Goal: Task Accomplishment & Management: Use online tool/utility

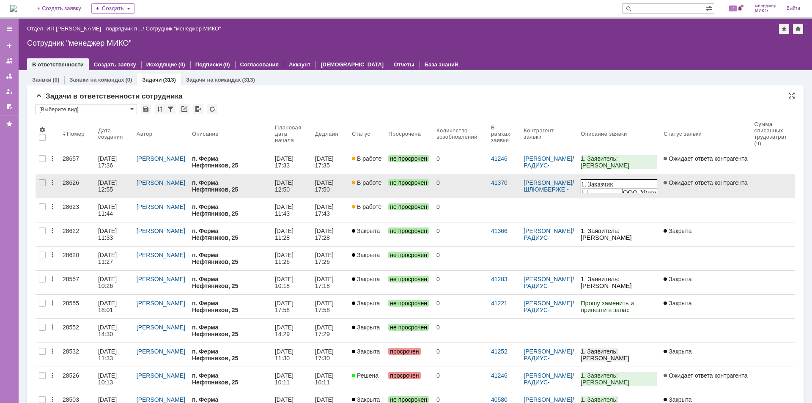
click at [83, 186] on div "28626" at bounding box center [77, 182] width 29 height 7
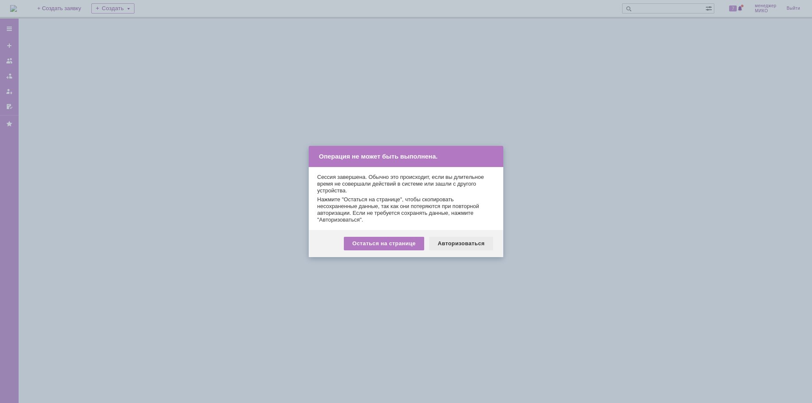
click at [454, 239] on div "Авторизоваться" at bounding box center [461, 244] width 64 height 14
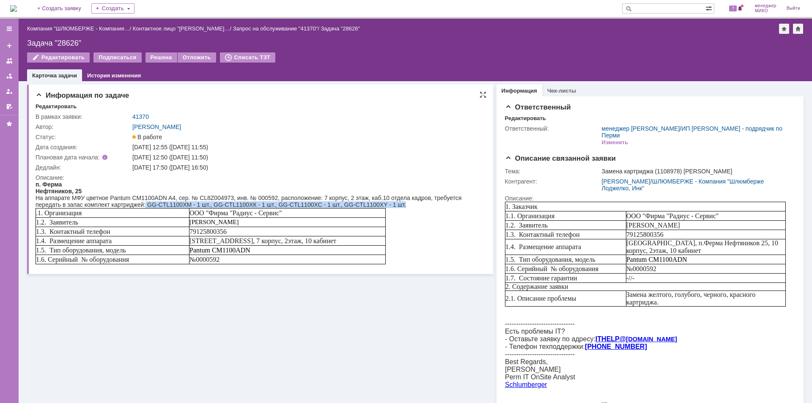
drag, startPoint x: 146, startPoint y: 203, endPoint x: 412, endPoint y: 202, distance: 266.0
click at [412, 202] on div "На аппарате МФУ цветное Pantum CM1100ADN A4, сер. № CL8Z004973, инв. № 000592, …" at bounding box center [259, 202] width 446 height 14
copy div "GG-CTL1100XM - 1 шт., GG-CTL1100XК - 1 шт., GG-CTL1100XС - 1 шт., GG-CTL1100XY …"
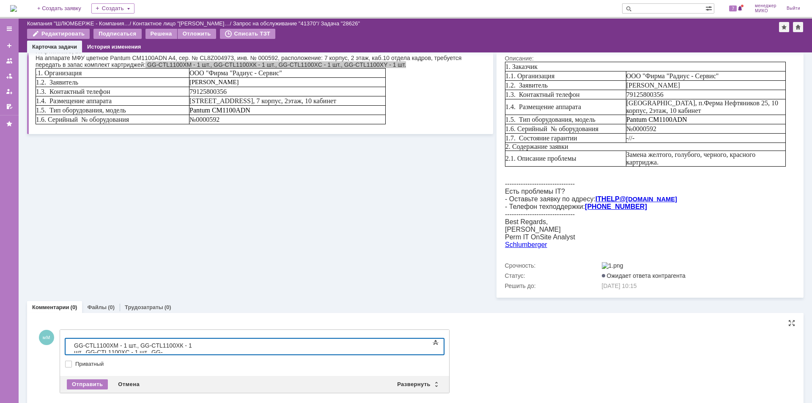
scroll to position [118, 0]
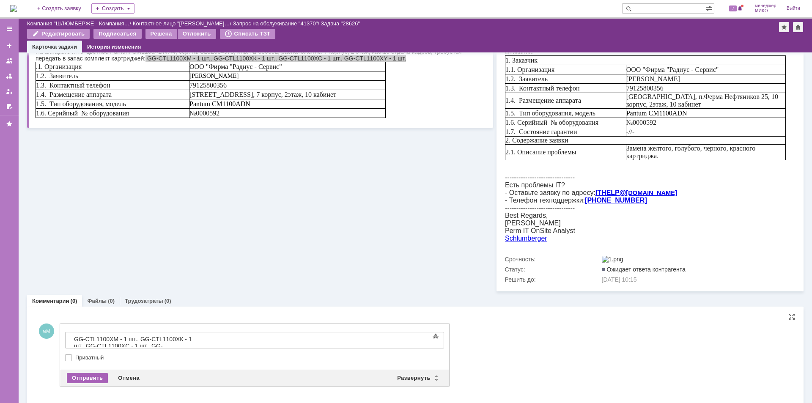
click at [97, 375] on div "Отправить" at bounding box center [87, 378] width 41 height 10
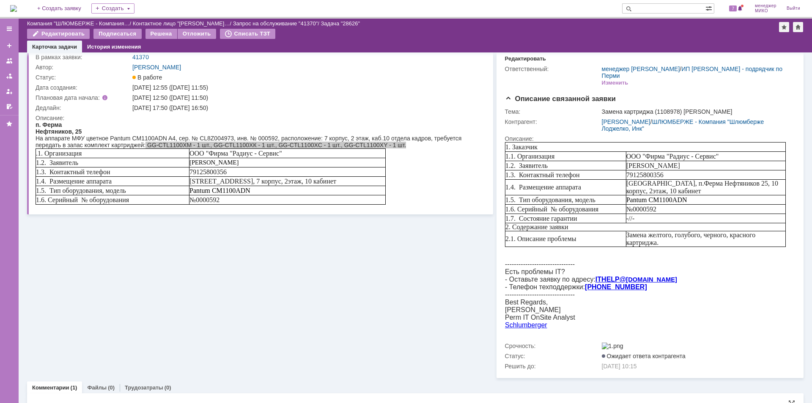
scroll to position [0, 0]
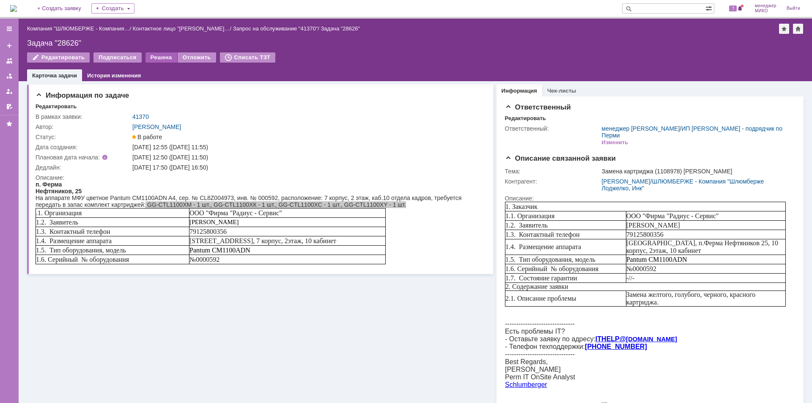
click at [150, 58] on div "Решена" at bounding box center [161, 57] width 32 height 10
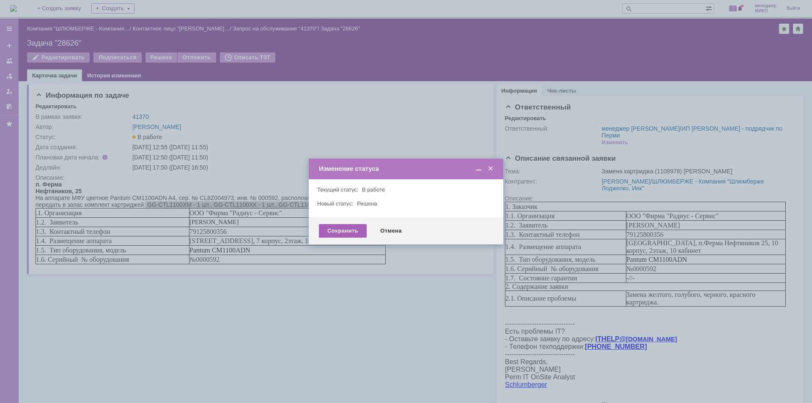
click at [329, 232] on div "Сохранить" at bounding box center [343, 231] width 48 height 14
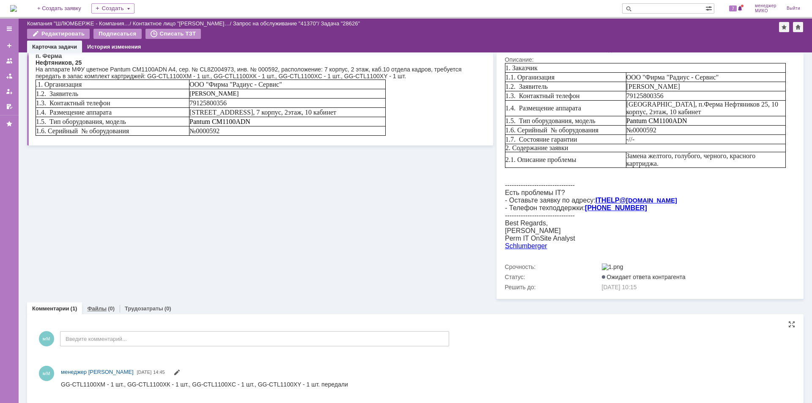
click at [108, 305] on div "(0)" at bounding box center [111, 308] width 7 height 6
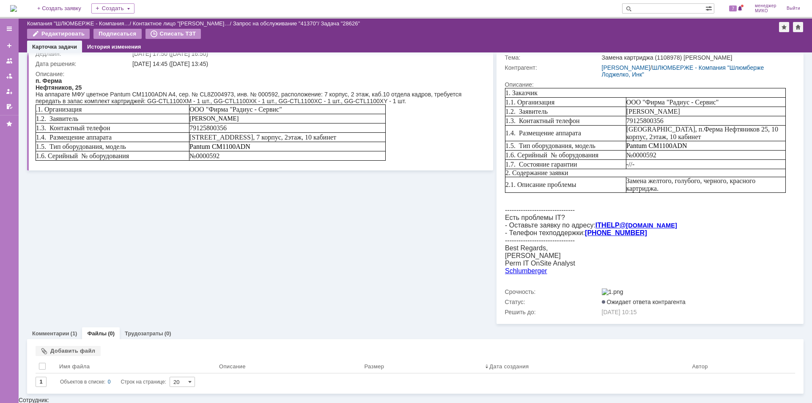
scroll to position [76, 0]
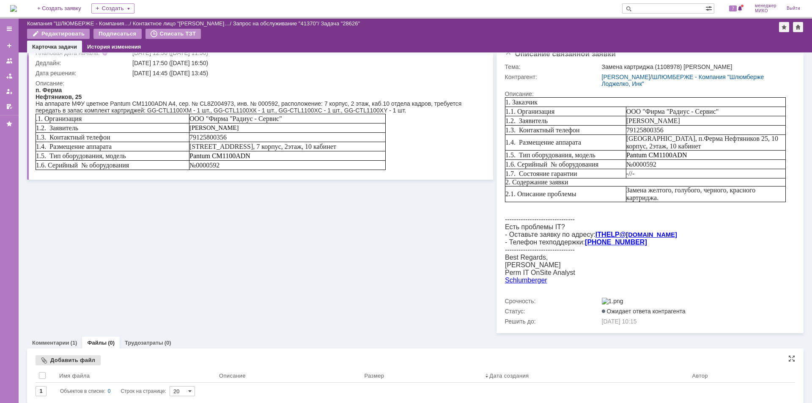
click at [74, 357] on div "Добавить файл" at bounding box center [68, 360] width 65 height 10
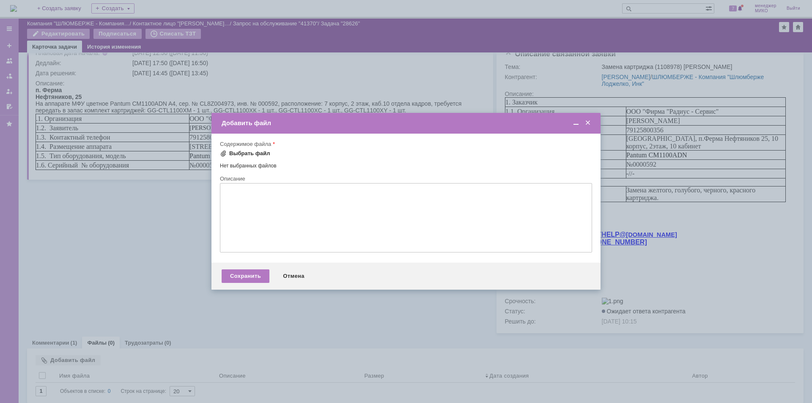
click at [239, 155] on div "Выбрать файл" at bounding box center [249, 153] width 41 height 7
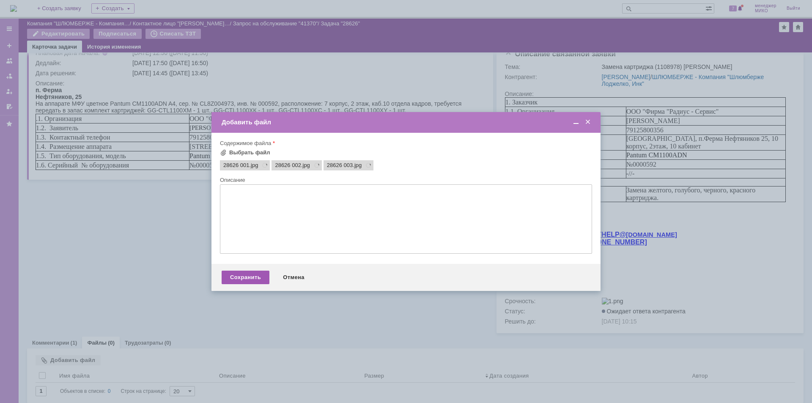
scroll to position [0, 0]
click at [253, 278] on div "Сохранить" at bounding box center [246, 278] width 48 height 14
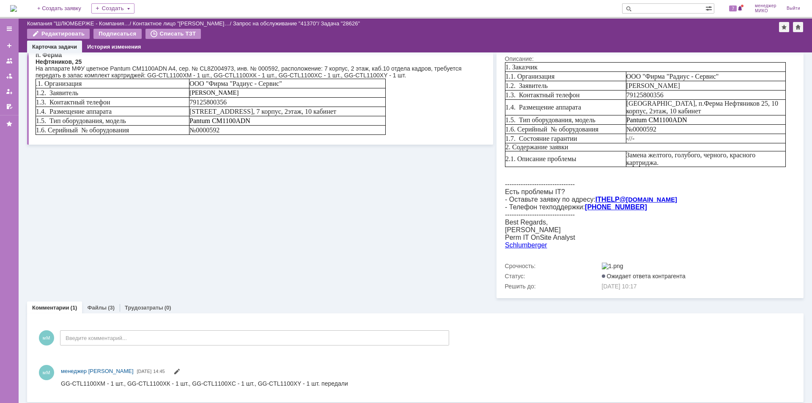
scroll to position [110, 0]
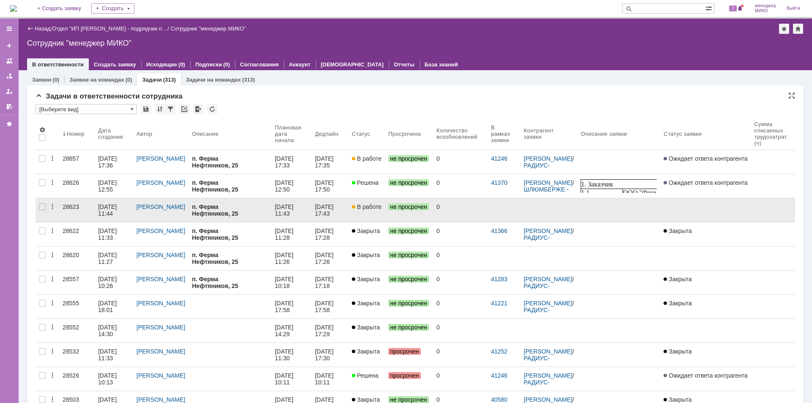
click at [79, 208] on div "28623" at bounding box center [77, 206] width 29 height 7
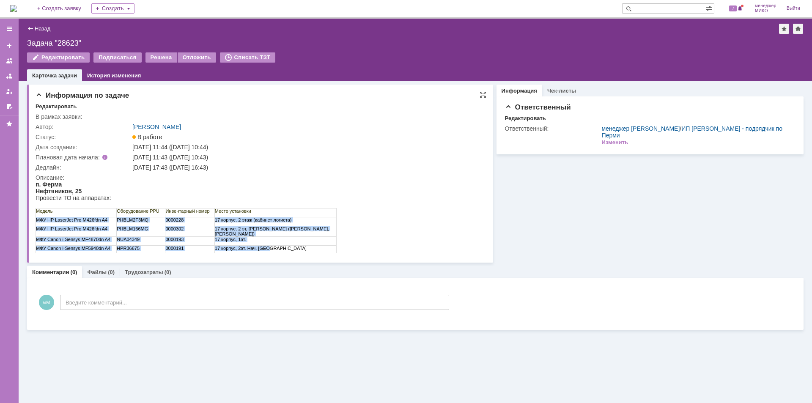
drag, startPoint x: 38, startPoint y: 220, endPoint x: 291, endPoint y: 244, distance: 254.4
click at [291, 244] on tbody "Модель Оборудование PPU Инвентарный номер Место установки МФУ HP LaserJet Pro M…" at bounding box center [186, 231] width 301 height 46
copy tbody "МФУ HP LaserJet Pro M426fdn A4 PHBLM2F3MQ 0000228 17 корпус, 2 этаж (кабинет ло…"
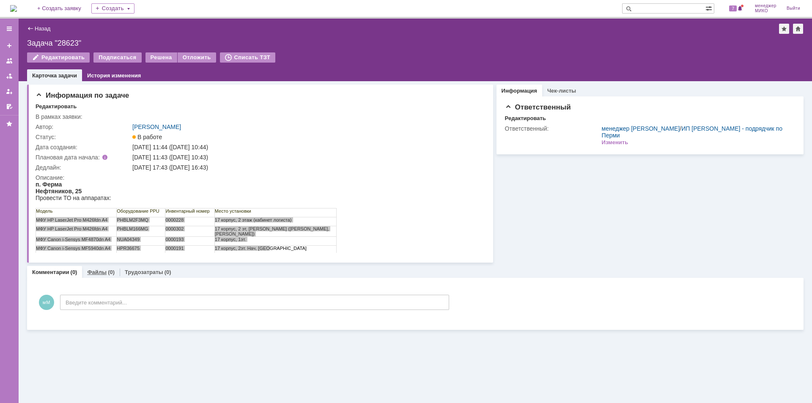
click at [96, 275] on link "Файлы" at bounding box center [96, 272] width 19 height 6
click at [86, 291] on div "Добавить файл" at bounding box center [68, 290] width 65 height 10
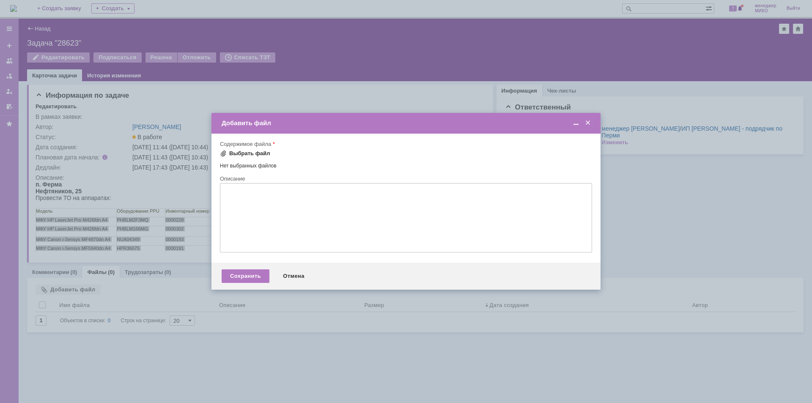
click at [249, 156] on div "Выбрать файл" at bounding box center [249, 153] width 41 height 7
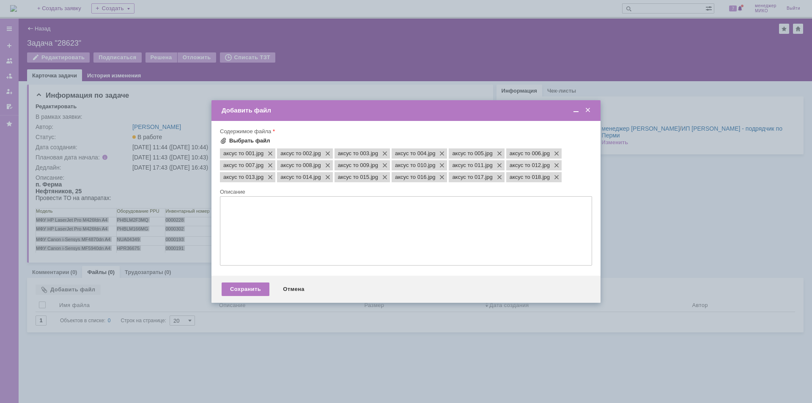
click at [253, 141] on div "Выбрать файл" at bounding box center [249, 140] width 41 height 7
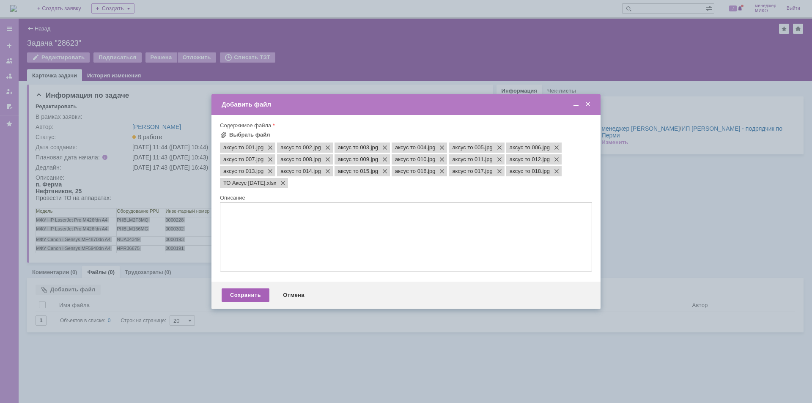
click at [253, 296] on div "Сохранить" at bounding box center [246, 295] width 48 height 14
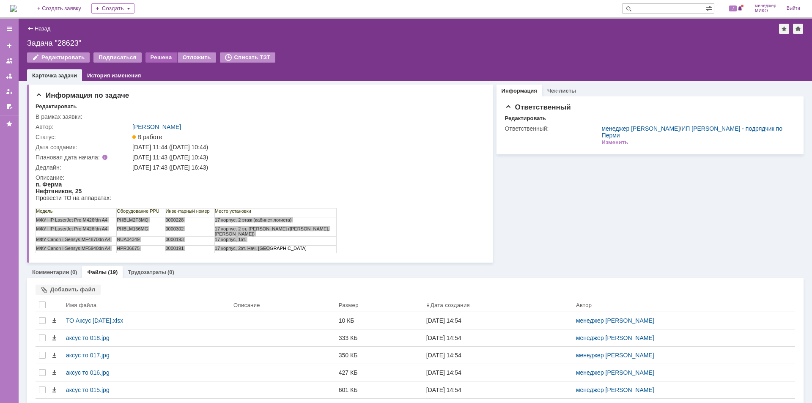
click at [151, 60] on div "Решена" at bounding box center [161, 57] width 32 height 10
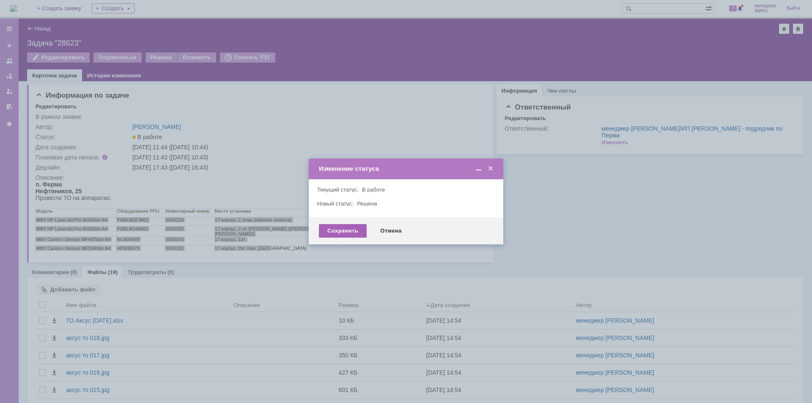
click at [343, 228] on div "Сохранить" at bounding box center [343, 231] width 48 height 14
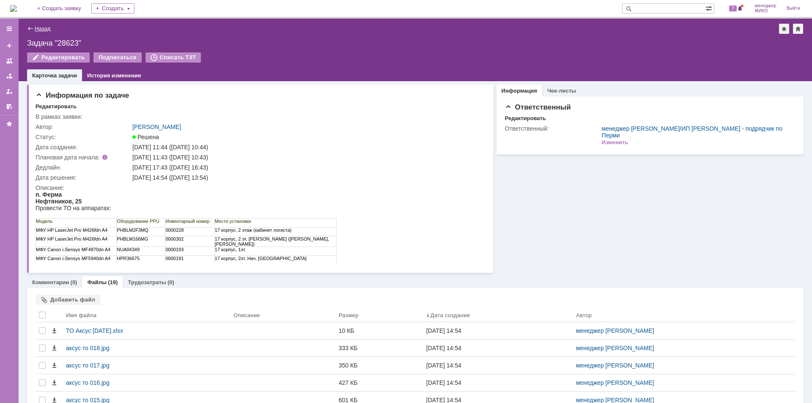
click at [39, 26] on link "Назад" at bounding box center [43, 28] width 16 height 6
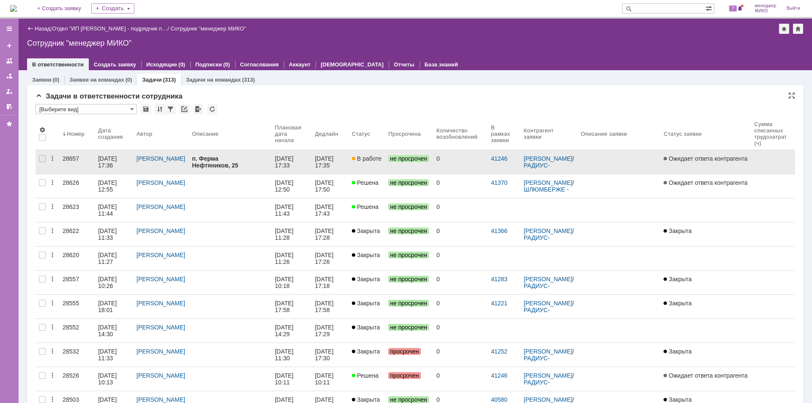
click at [71, 159] on div "28657" at bounding box center [77, 158] width 29 height 7
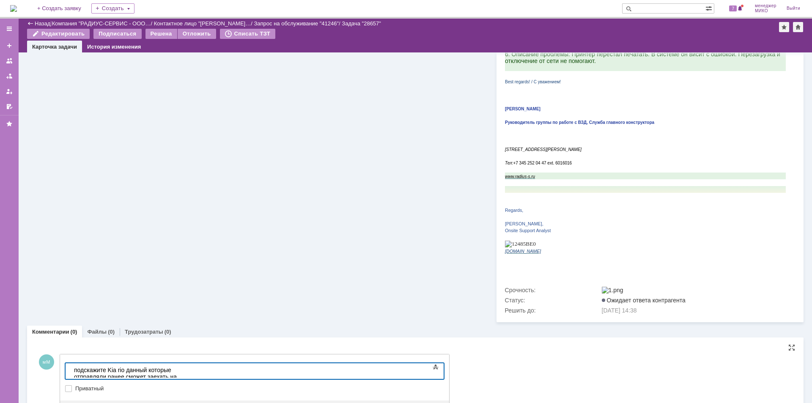
scroll to position [187, 0]
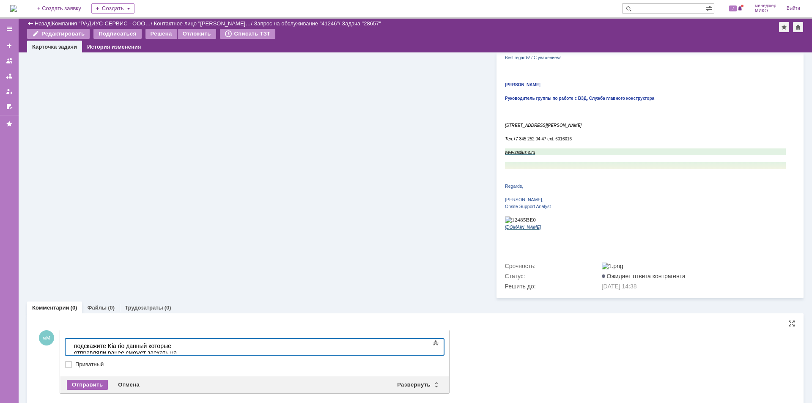
click at [98, 380] on div "Отправить" at bounding box center [87, 385] width 41 height 10
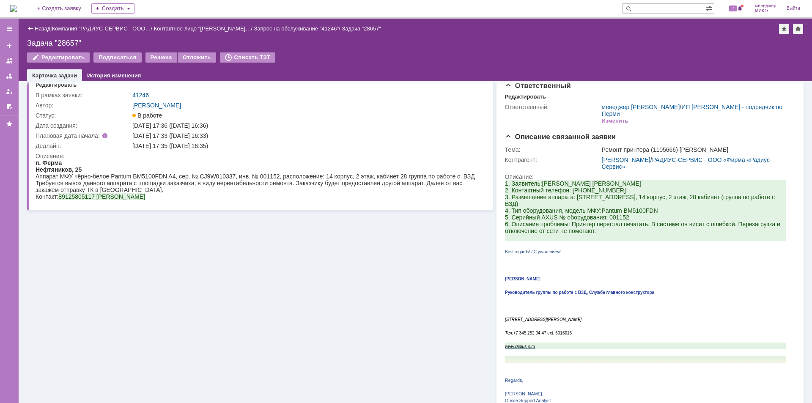
scroll to position [0, 0]
